Goal: Find specific fact: Find specific fact

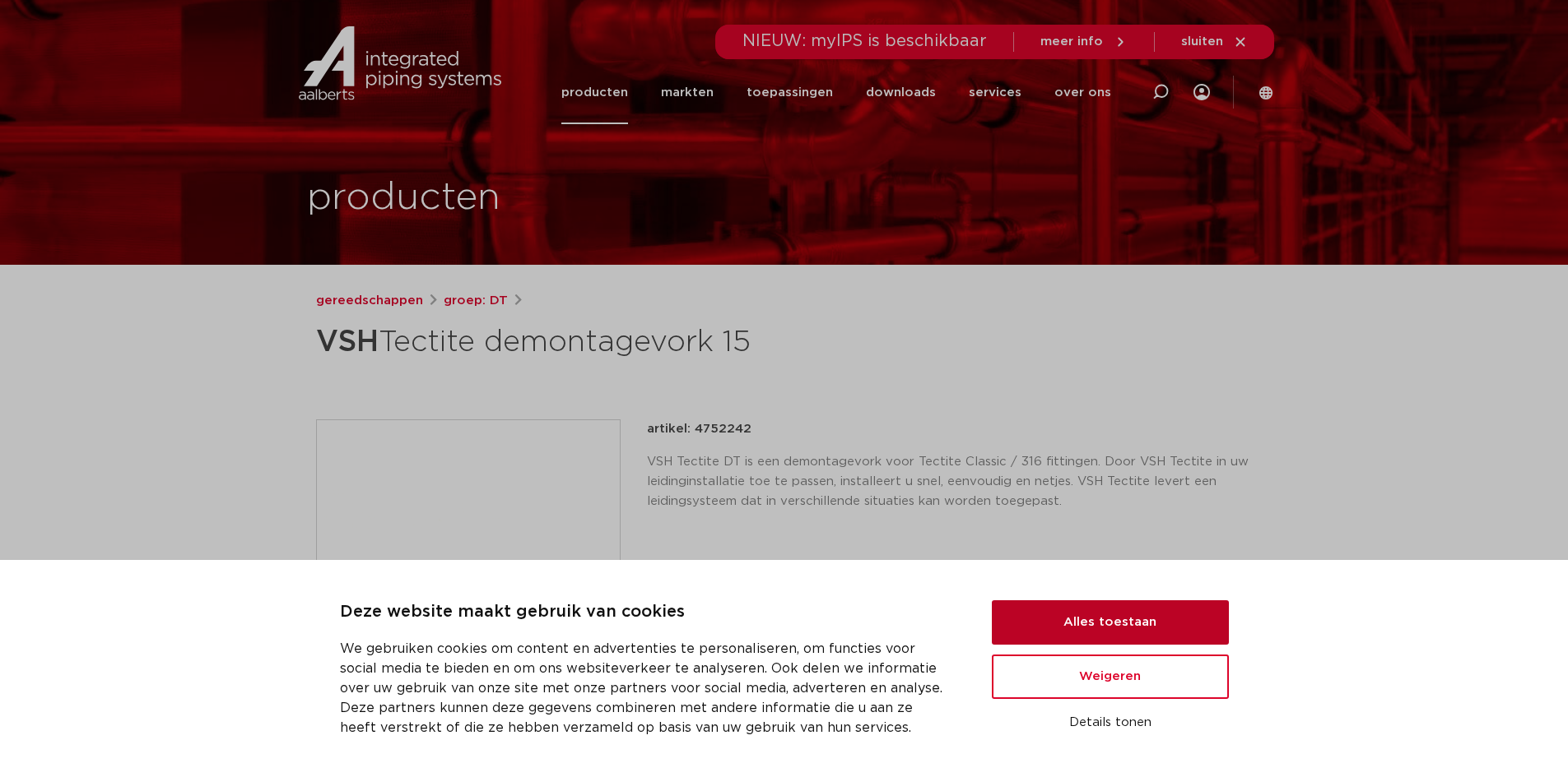
click at [1148, 624] on button "Alles toestaan" at bounding box center [1110, 623] width 237 height 45
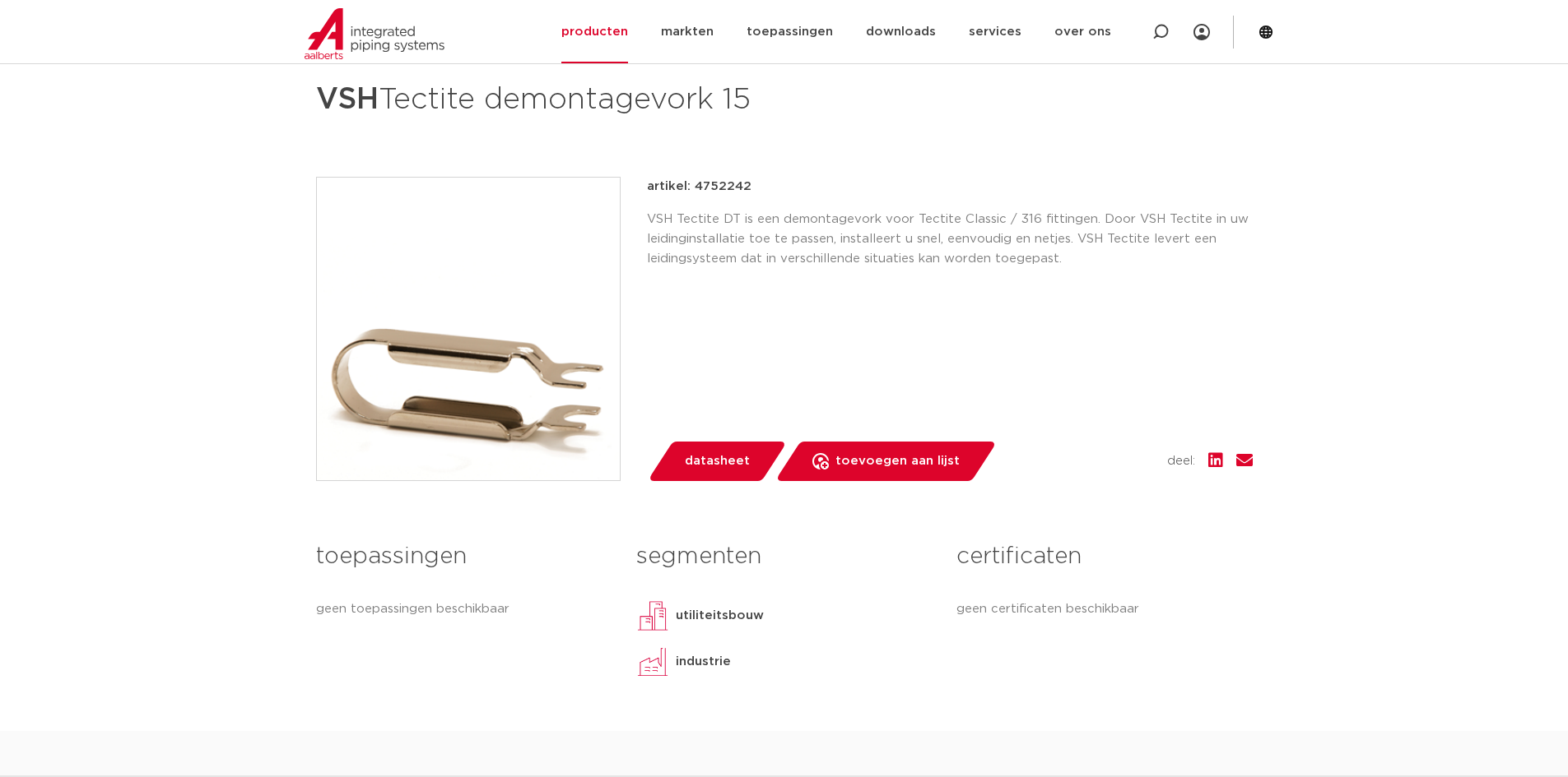
scroll to position [247, 0]
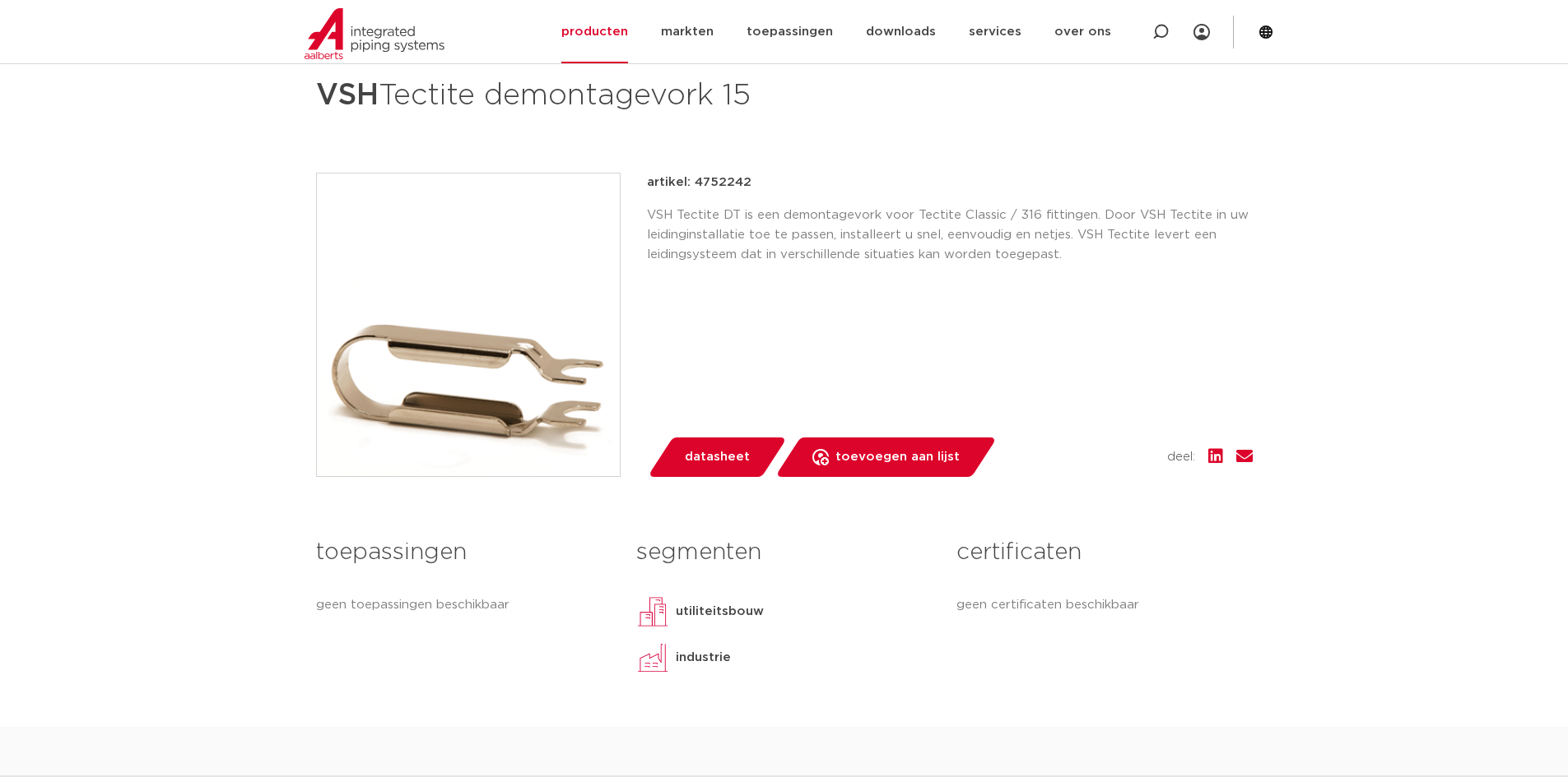
drag, startPoint x: 740, startPoint y: 96, endPoint x: 390, endPoint y: 100, distance: 350.0
click at [390, 100] on h1 "VSH Tectite demontagevork 15" at bounding box center [625, 95] width 618 height 50
copy h1 "Tectite demontagevork 15"
